Goal: Task Accomplishment & Management: Use online tool/utility

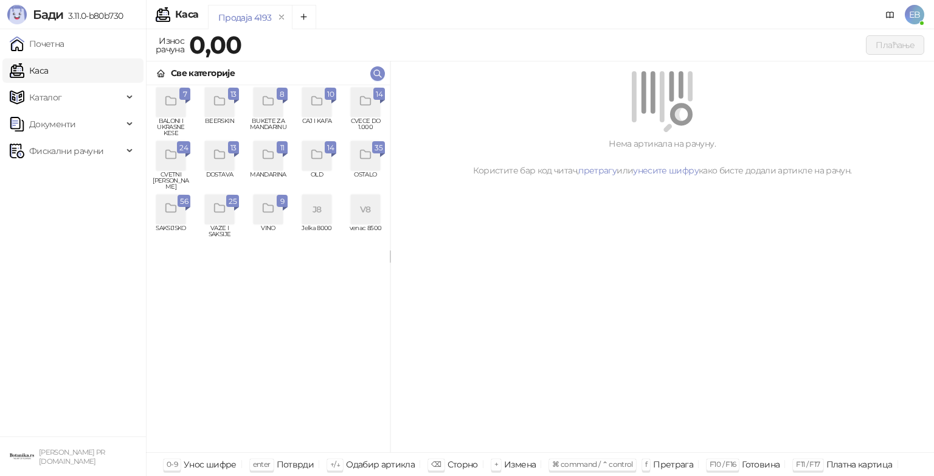
click at [360, 114] on div "grid" at bounding box center [365, 102] width 29 height 29
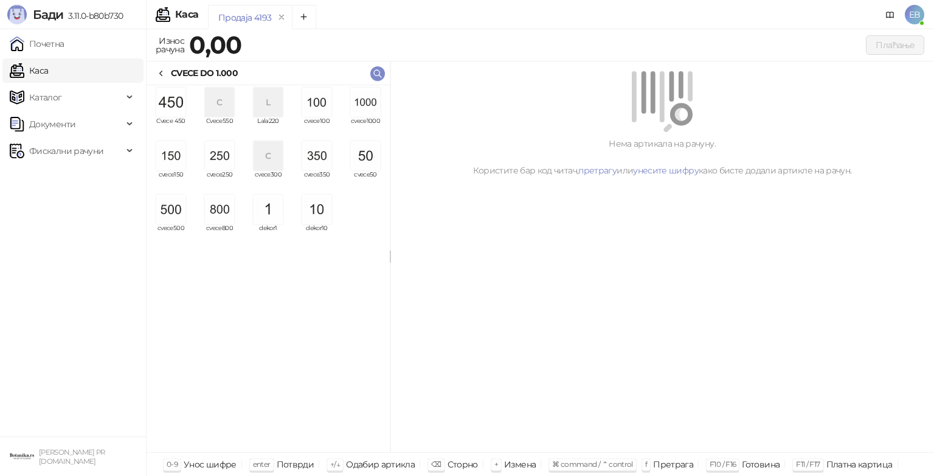
click at [164, 70] on icon at bounding box center [161, 74] width 10 height 10
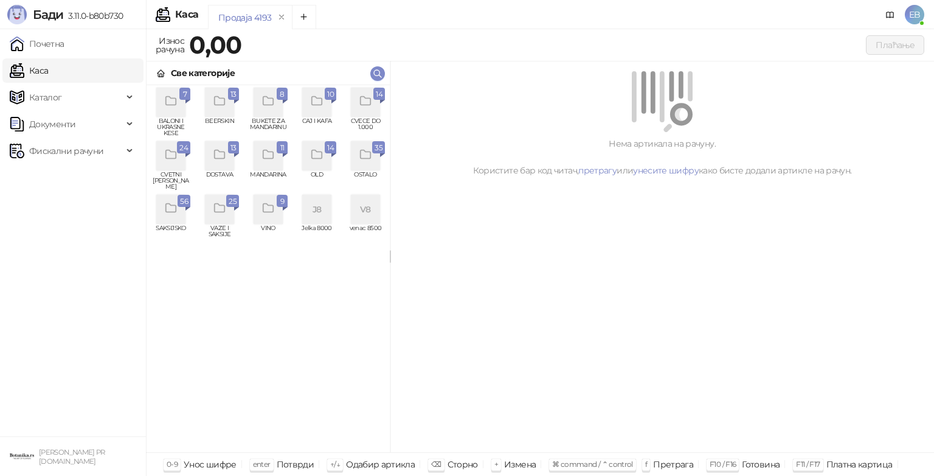
click at [178, 216] on div "grid" at bounding box center [170, 209] width 29 height 29
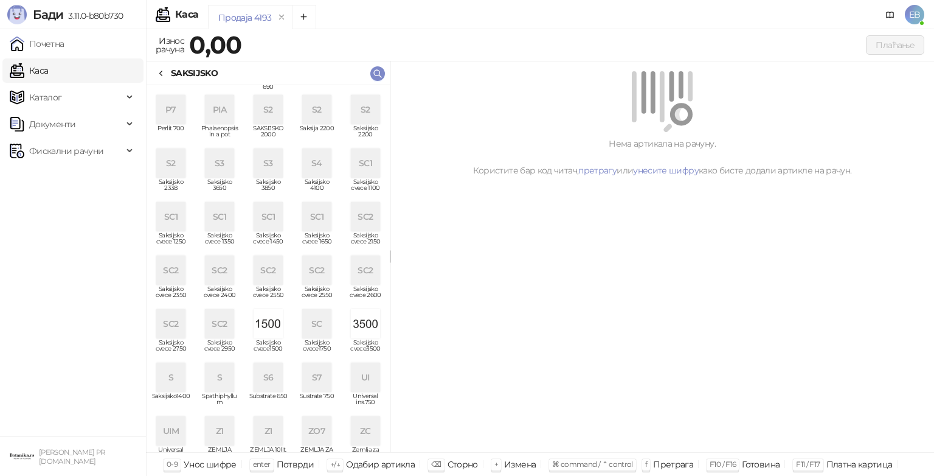
scroll to position [113, 0]
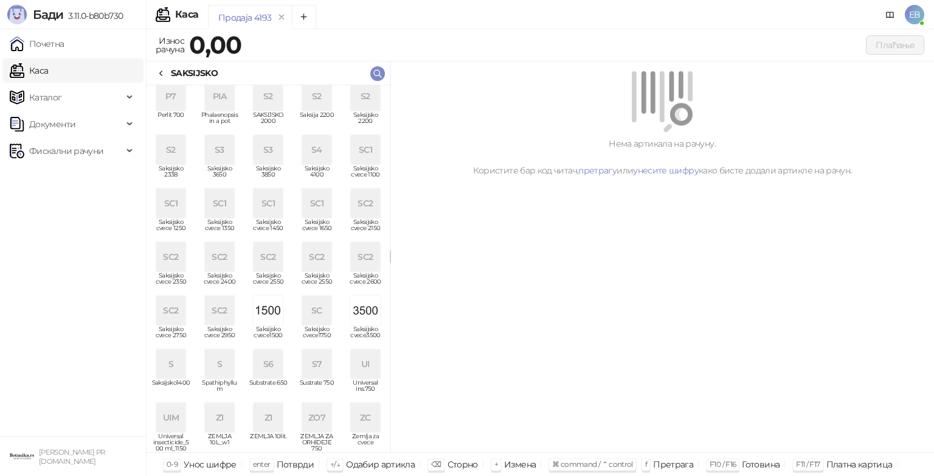
click at [310, 316] on div "SC" at bounding box center [316, 310] width 29 height 29
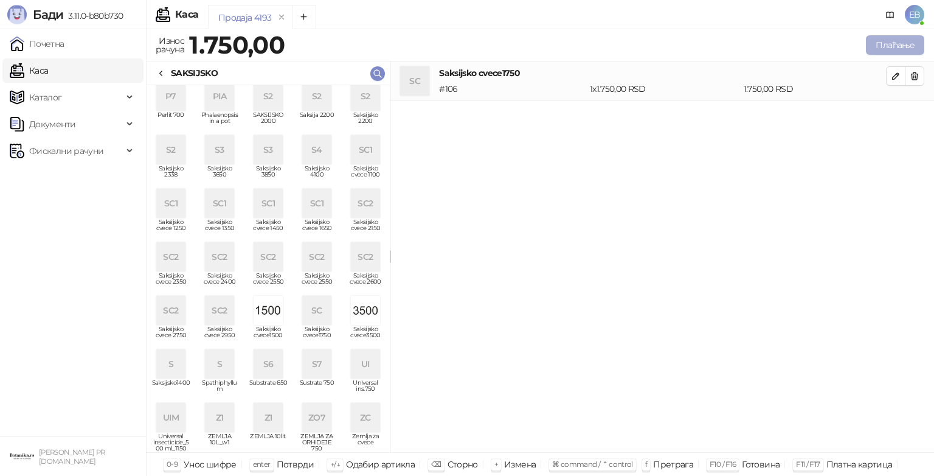
click at [892, 44] on button "Плаћање" at bounding box center [895, 44] width 58 height 19
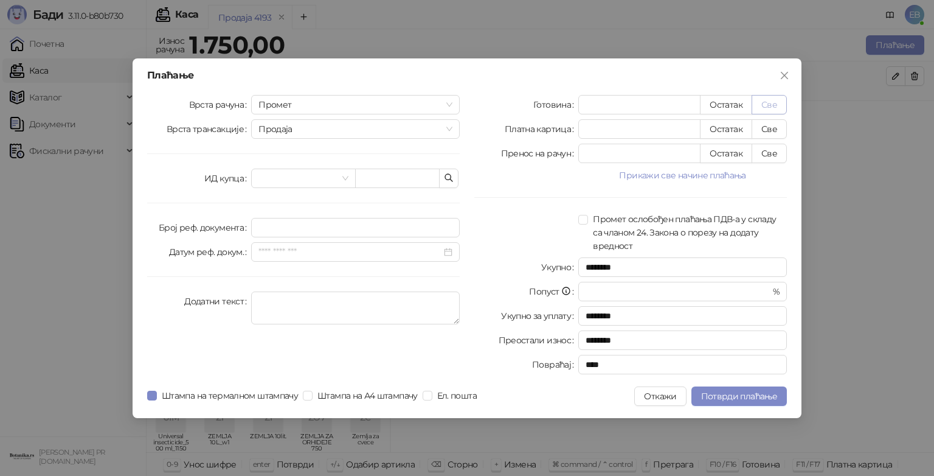
click at [765, 105] on button "Све" at bounding box center [769, 104] width 35 height 19
type input "****"
click at [724, 397] on span "Потврди плаћање" at bounding box center [739, 396] width 76 height 11
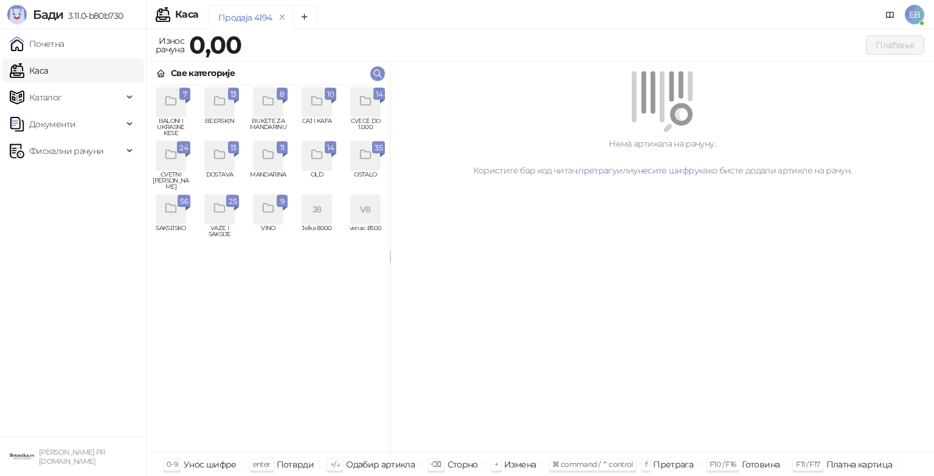
click at [371, 97] on icon "grid" at bounding box center [366, 101] width 14 height 14
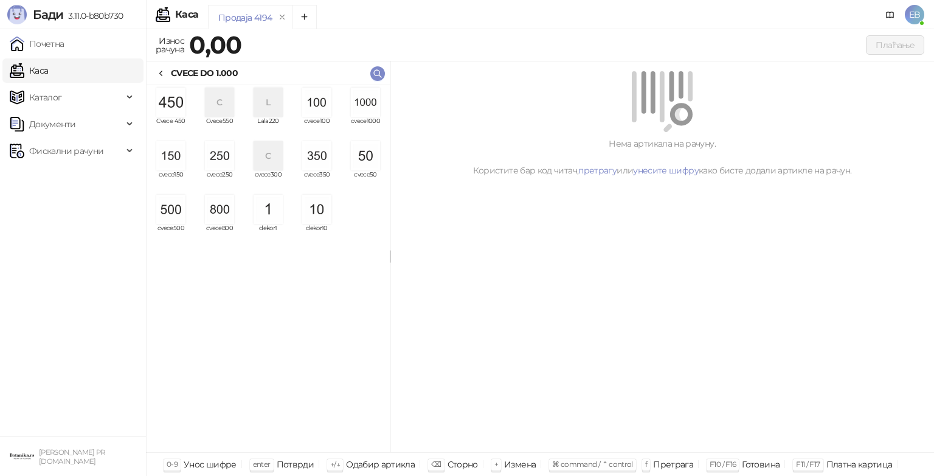
click at [218, 161] on img "grid" at bounding box center [219, 155] width 29 height 29
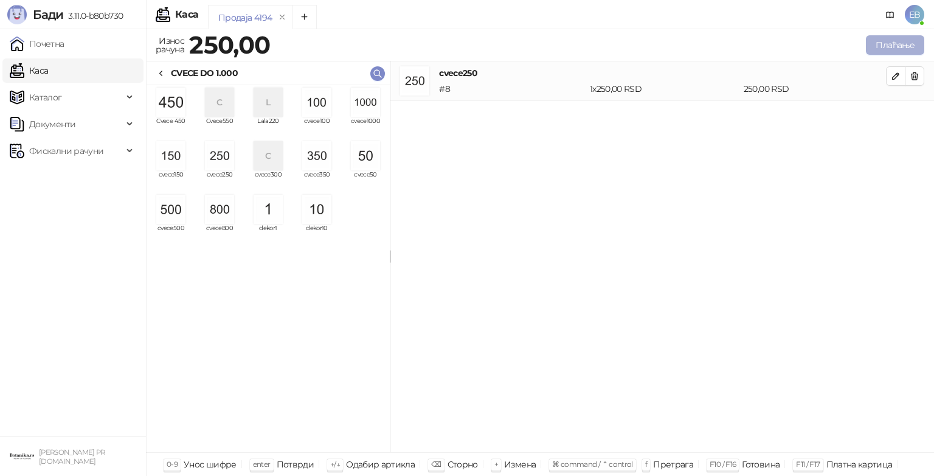
click at [888, 47] on button "Плаћање" at bounding box center [895, 44] width 58 height 19
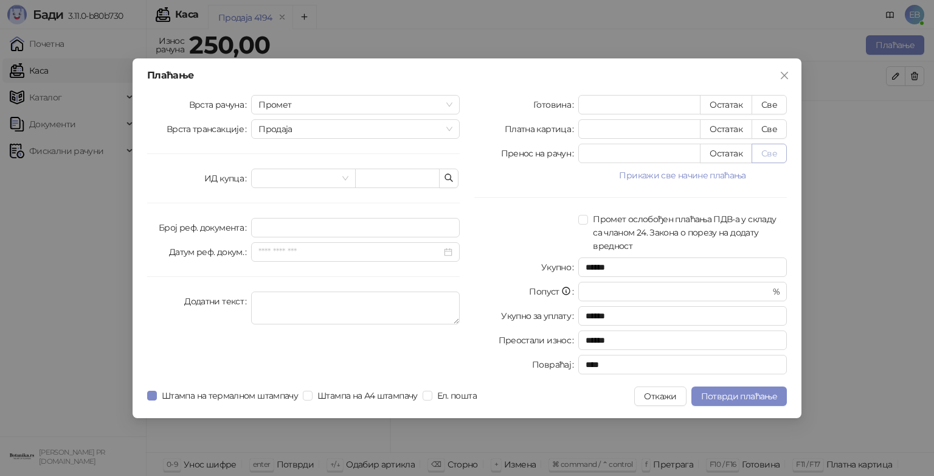
click at [770, 159] on button "Све" at bounding box center [769, 153] width 35 height 19
type input "***"
type input "****"
click at [714, 397] on span "Потврди плаћање" at bounding box center [739, 396] width 76 height 11
